Goal: Task Accomplishment & Management: Manage account settings

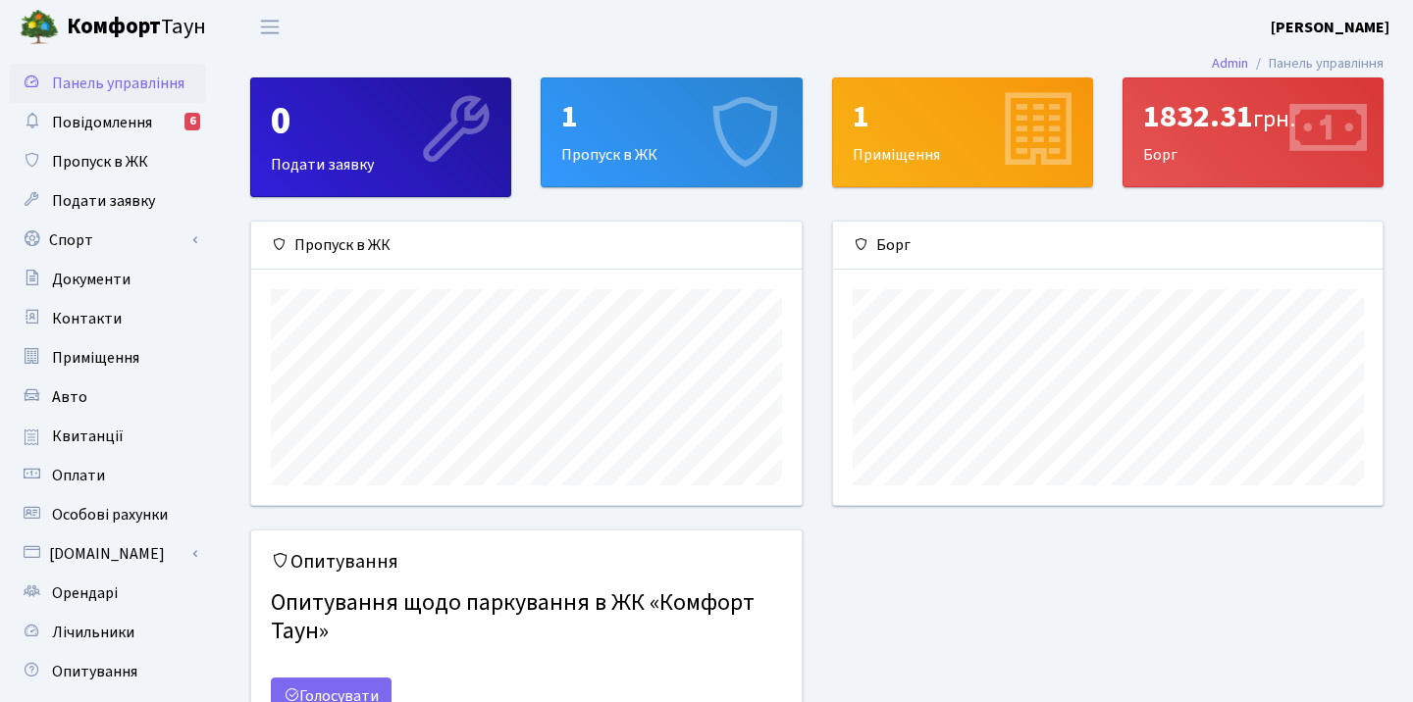
scroll to position [284, 549]
click at [615, 134] on div "1" at bounding box center [671, 116] width 220 height 37
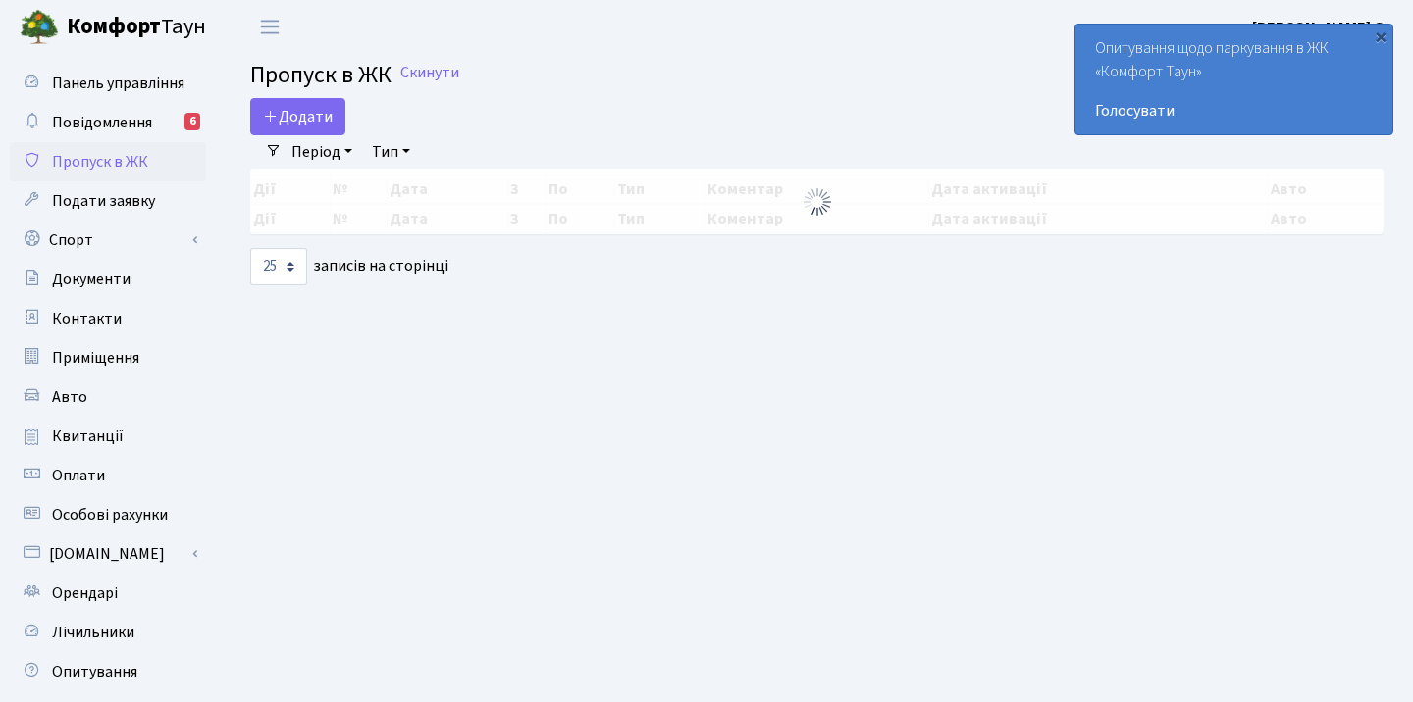
select select "25"
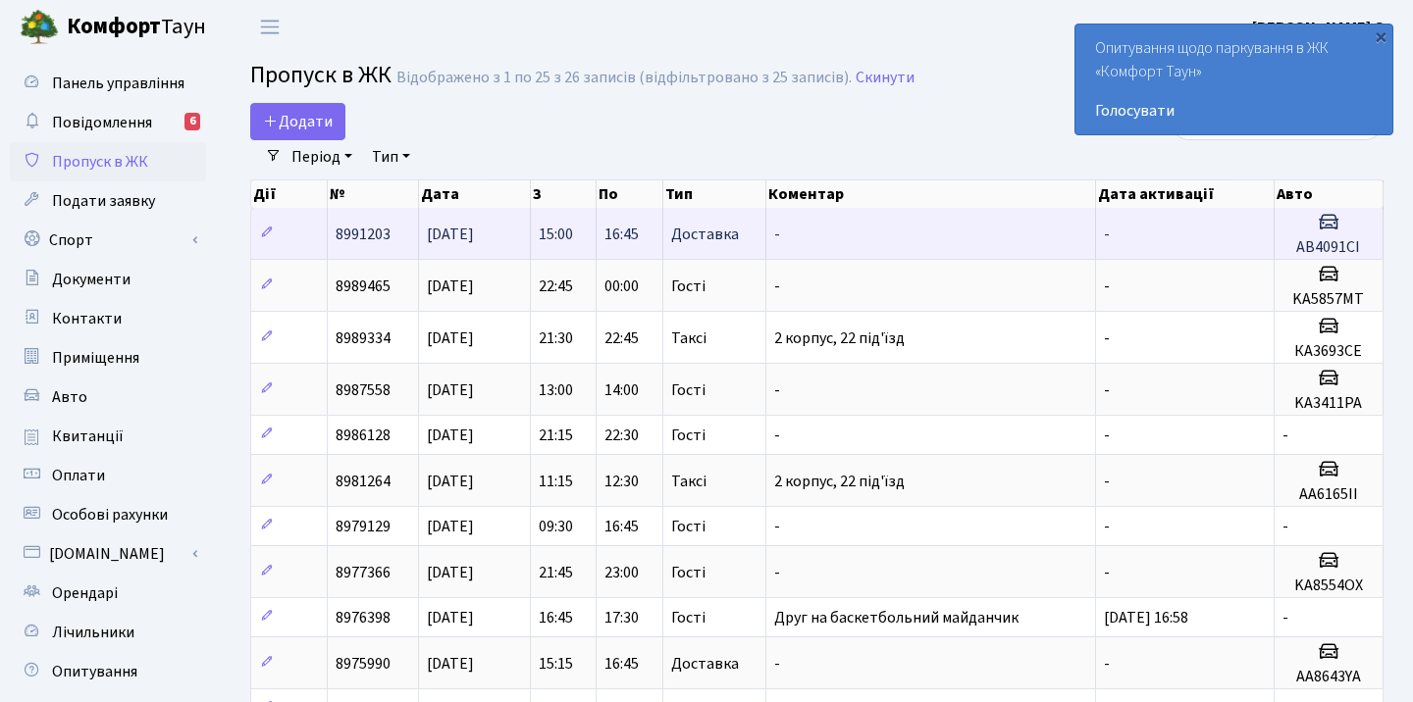
click at [737, 240] on td "Доставка" at bounding box center [714, 233] width 103 height 51
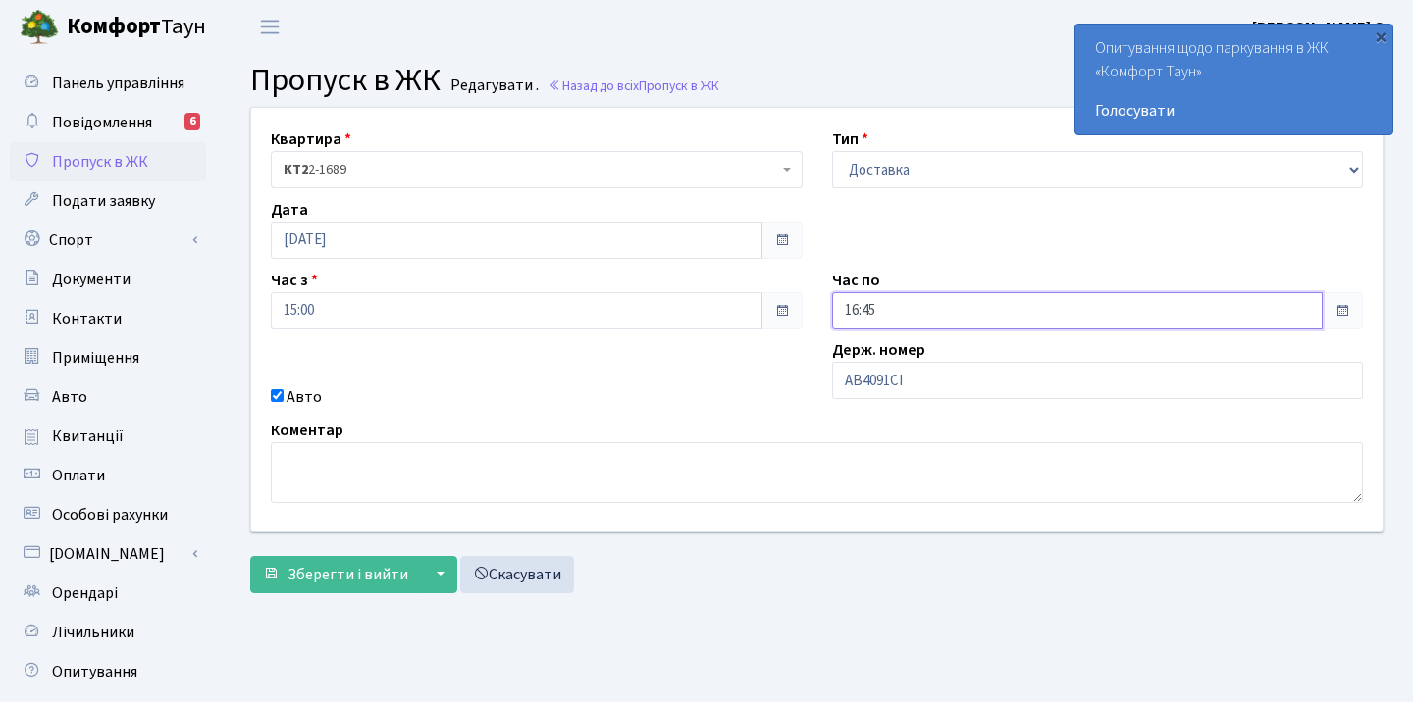
click at [898, 305] on input "16:45" at bounding box center [1078, 310] width 492 height 37
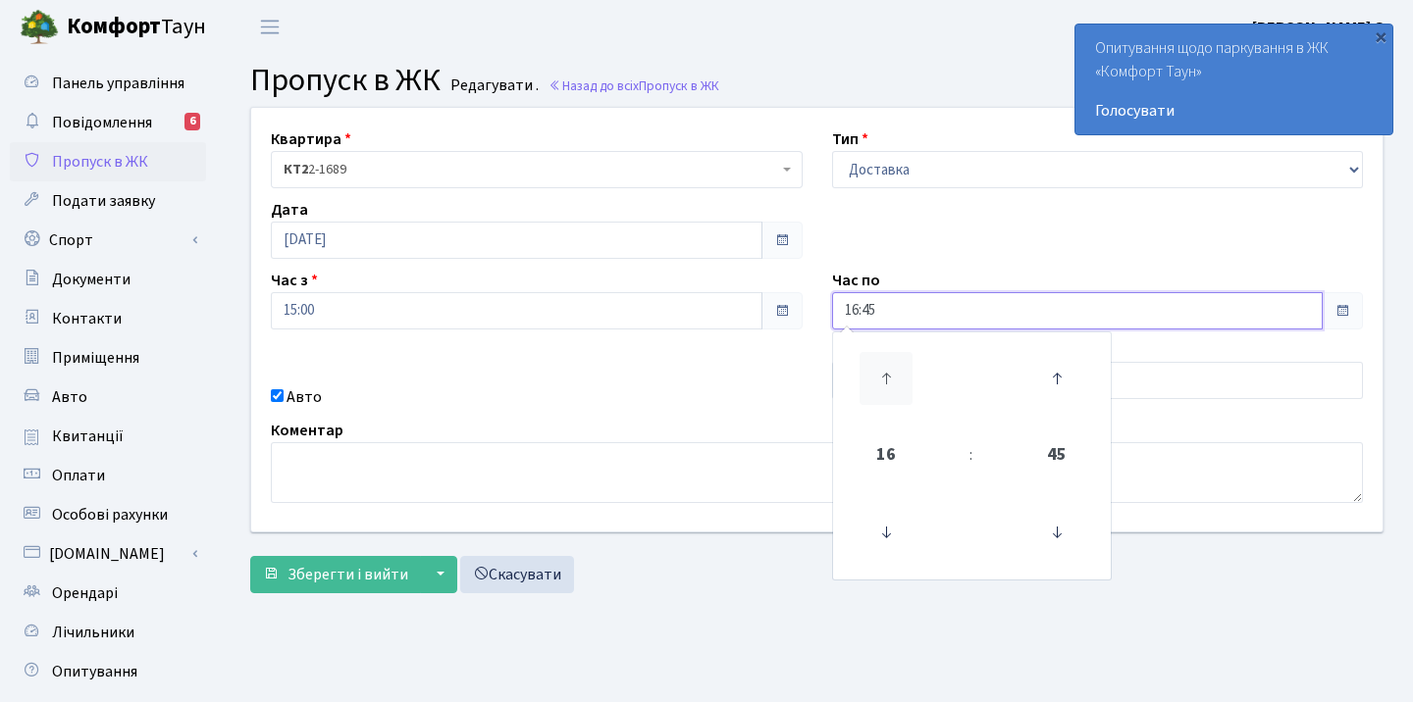
click at [884, 393] on icon at bounding box center [885, 378] width 53 height 53
type input "17:45"
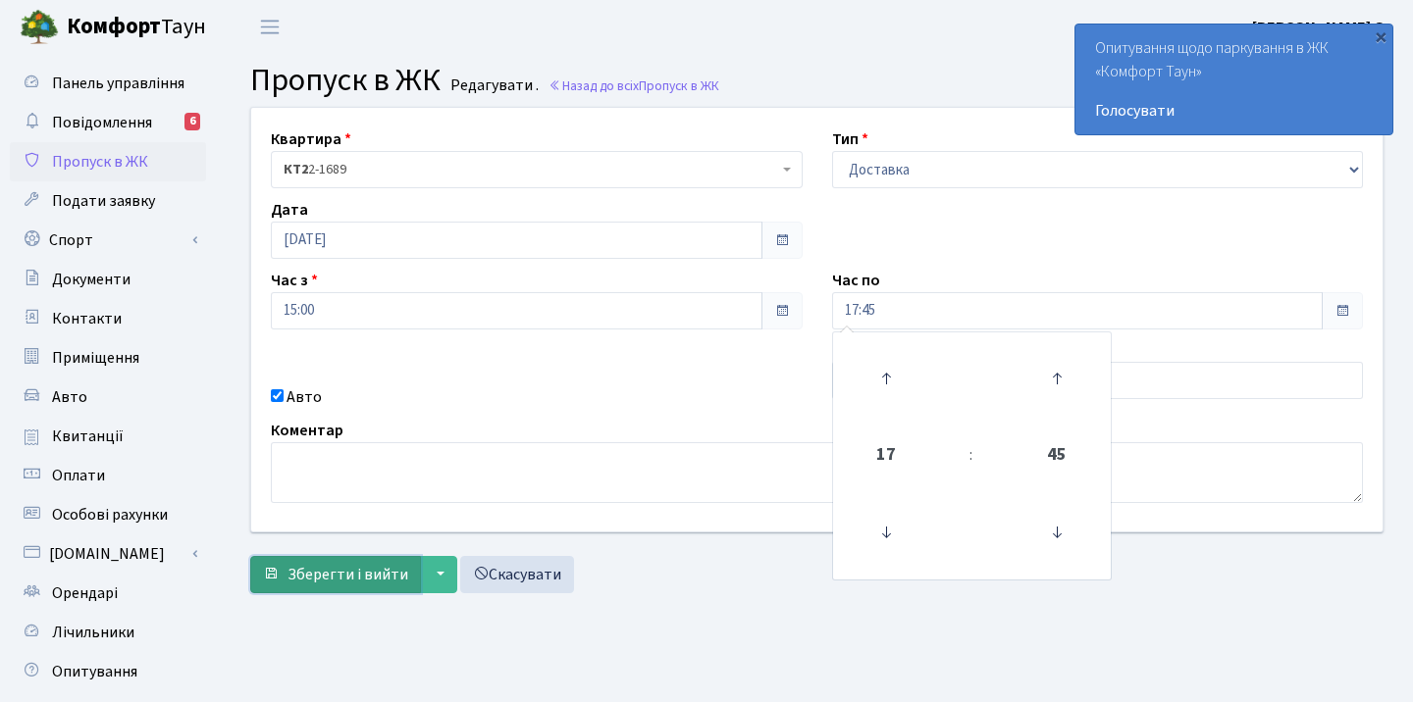
click at [344, 566] on span "Зберегти і вийти" at bounding box center [347, 575] width 121 height 22
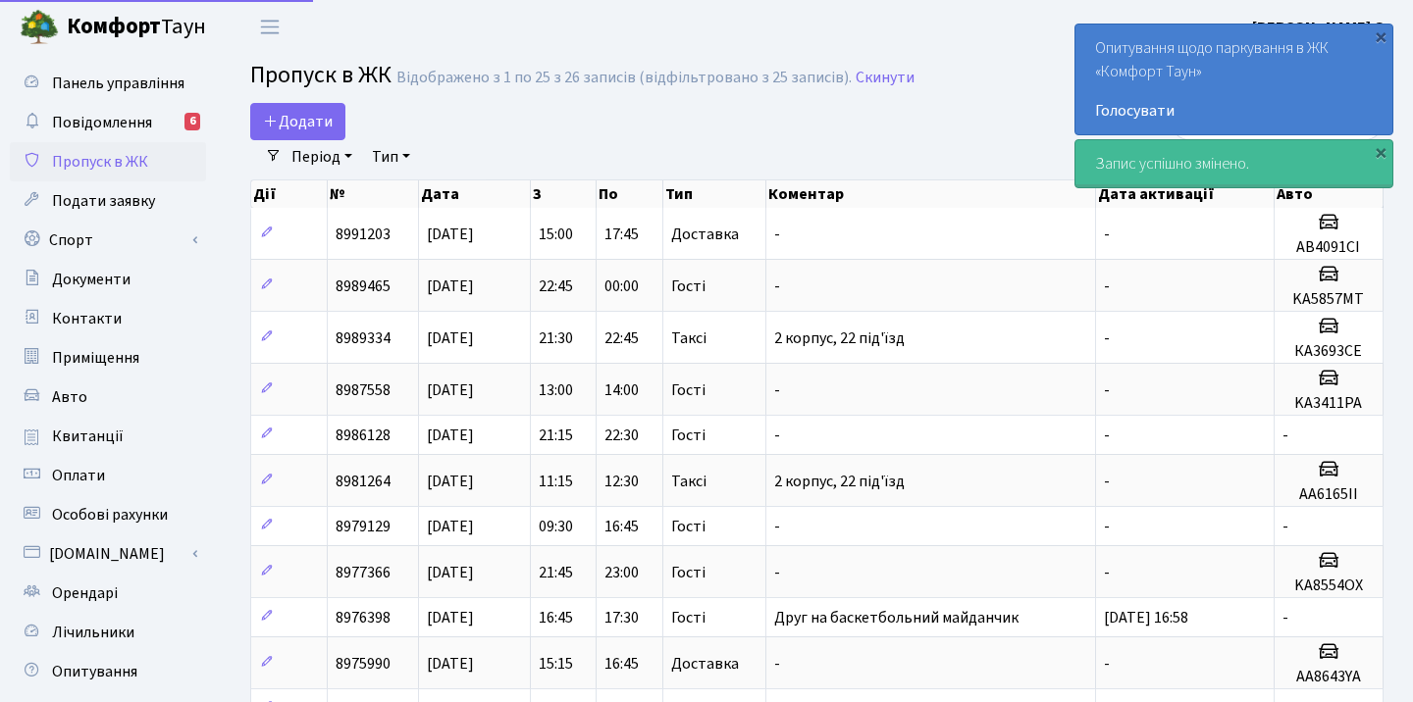
select select "25"
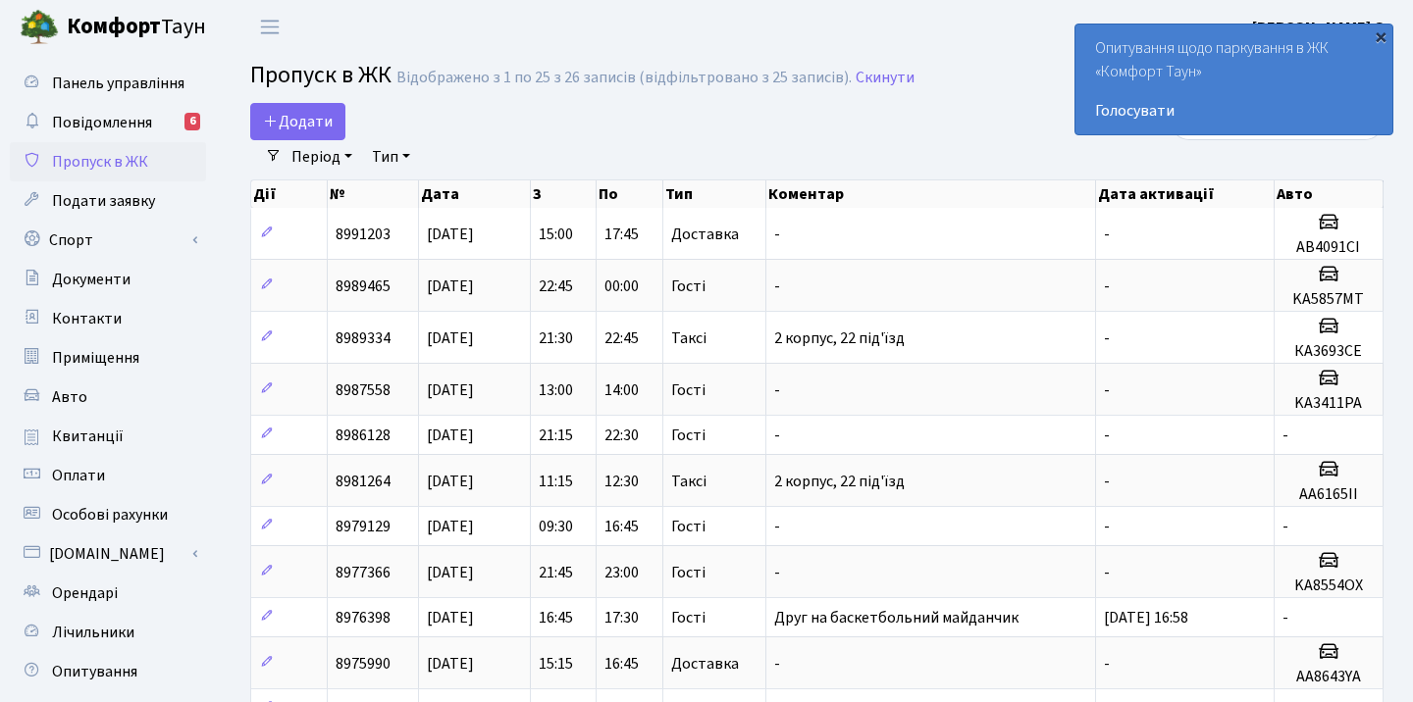
click at [1376, 35] on div "×" at bounding box center [1381, 36] width 20 height 20
